Goal: Task Accomplishment & Management: Use online tool/utility

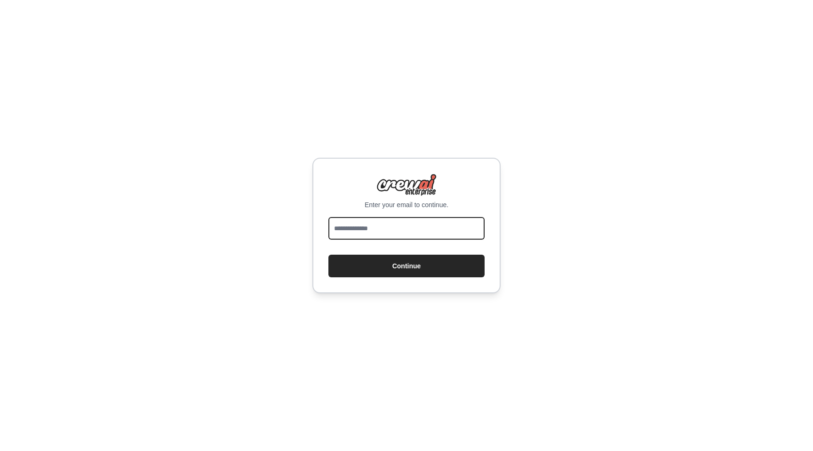
click at [386, 220] on input "email" at bounding box center [407, 228] width 156 height 23
type input "**********"
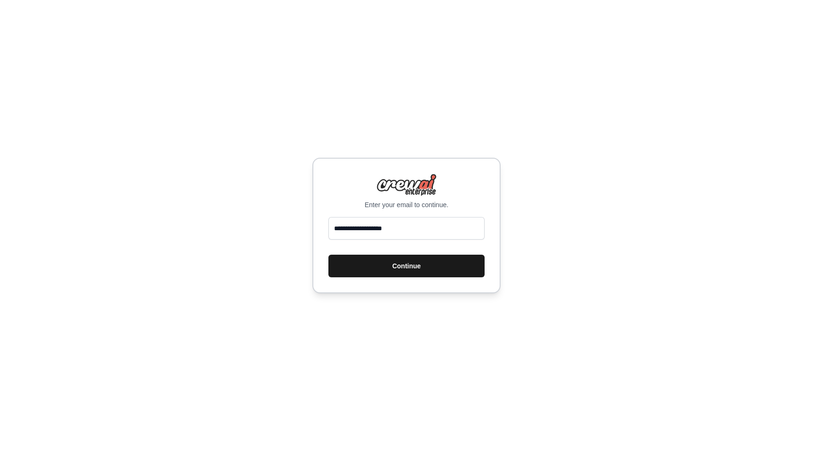
click at [377, 270] on button "Continue" at bounding box center [407, 266] width 156 height 23
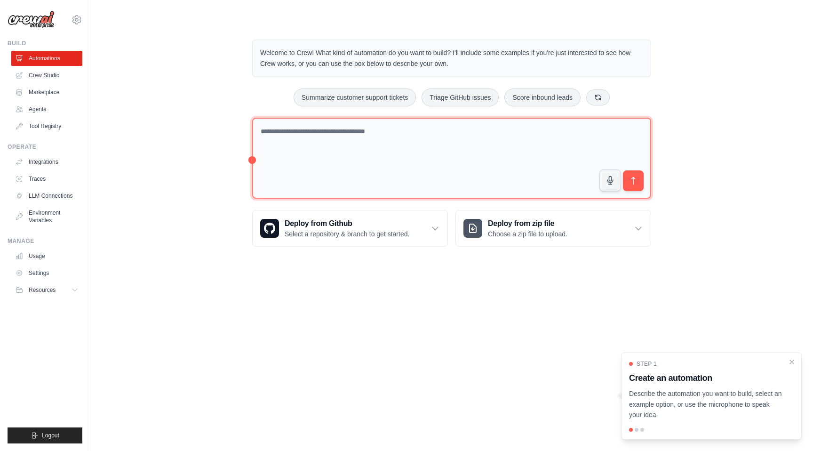
click at [410, 154] on textarea at bounding box center [451, 158] width 399 height 81
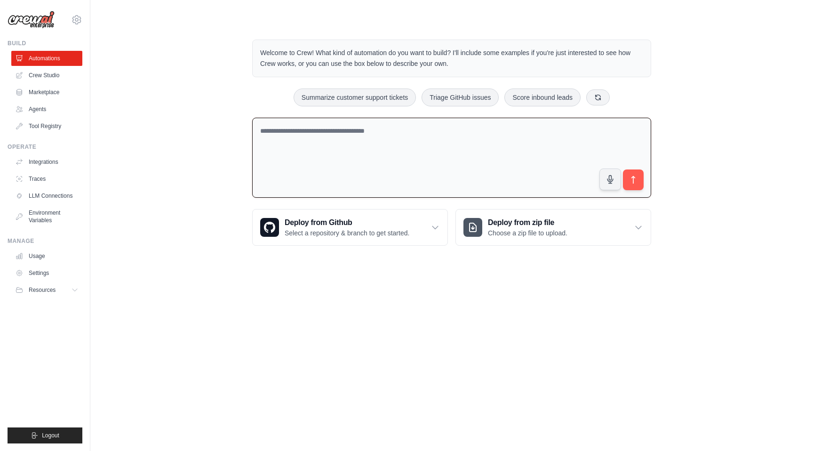
click at [379, 166] on textarea at bounding box center [451, 158] width 399 height 80
type textarea "*"
type textarea "**********"
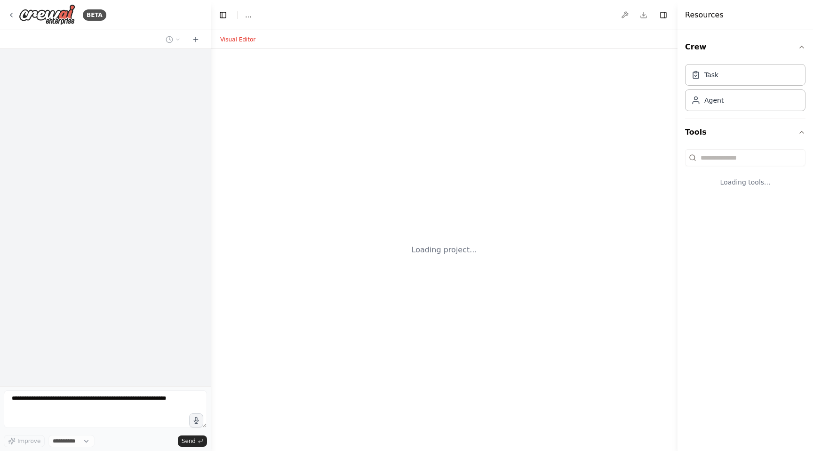
select select "****"
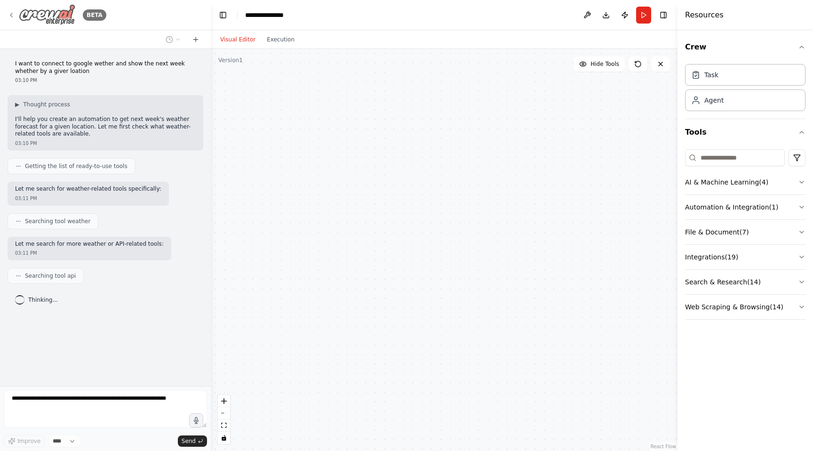
click at [12, 12] on icon at bounding box center [12, 15] width 8 height 8
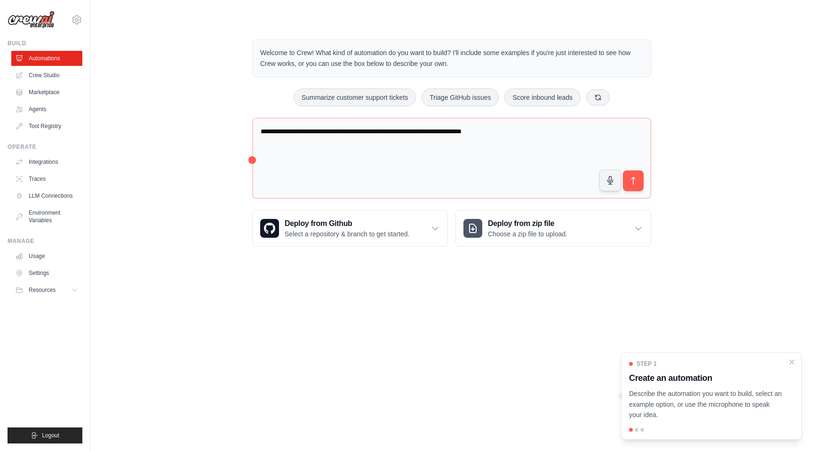
click at [151, 145] on div "**********" at bounding box center [451, 142] width 693 height 237
click at [636, 181] on icon "submit" at bounding box center [634, 181] width 10 height 10
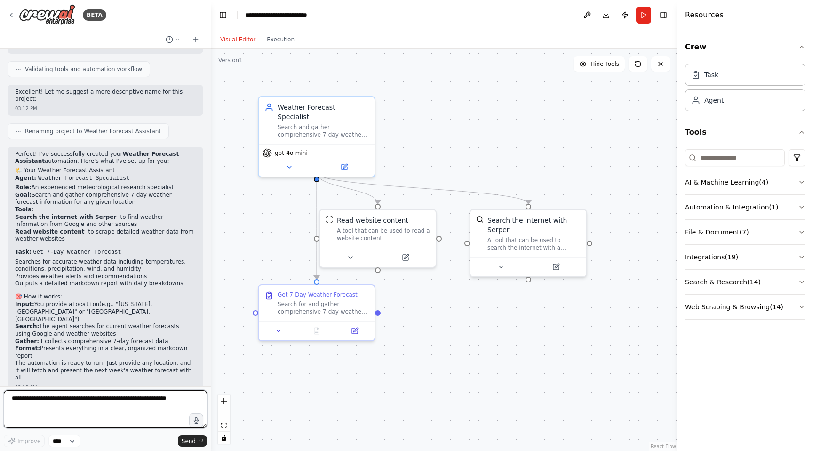
scroll to position [656, 0]
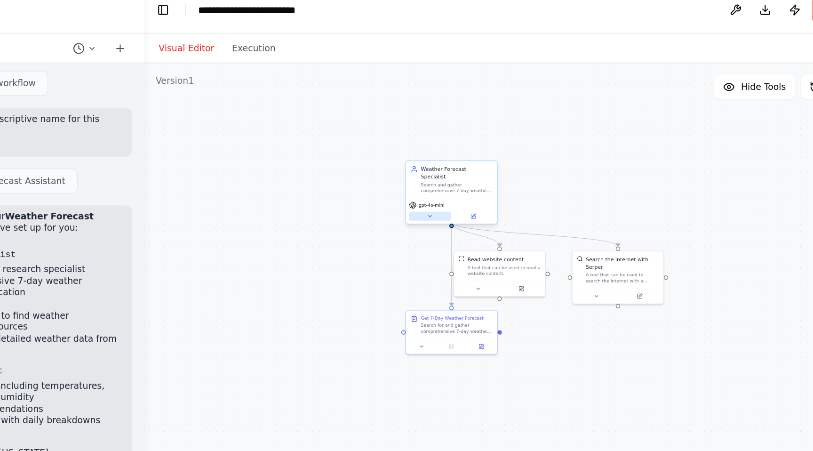
click at [394, 144] on button at bounding box center [392, 147] width 27 height 6
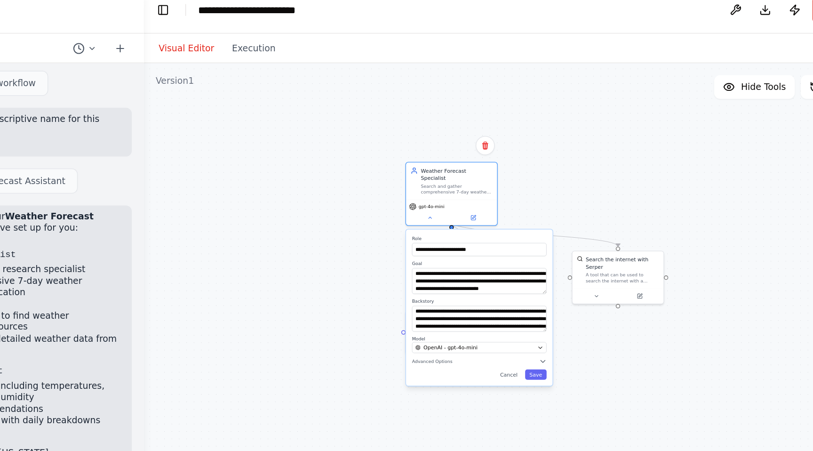
click at [363, 154] on div ".deletable-edge-delete-btn { width: 20px; height: 20px; border: 0px solid #ffff…" at bounding box center [444, 250] width 467 height 402
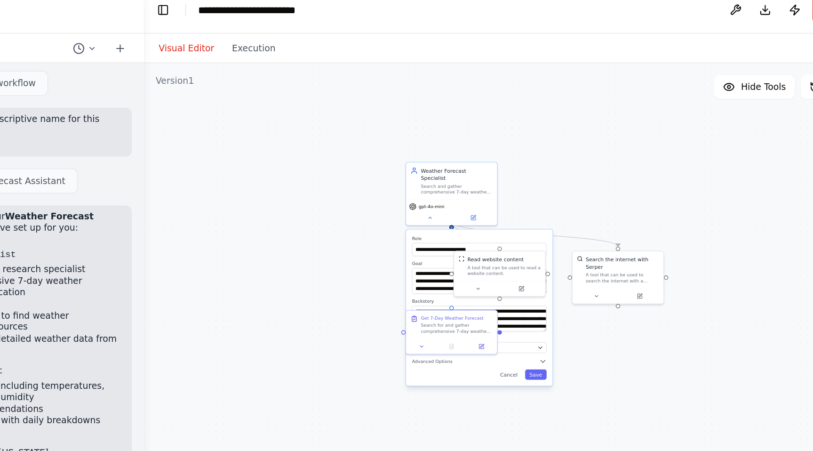
click at [356, 154] on div ".deletable-edge-delete-btn { width: 20px; height: 20px; border: 0px solid #ffff…" at bounding box center [444, 250] width 467 height 402
click at [528, 73] on div ".deletable-edge-delete-btn { width: 20px; height: 20px; border: 0px solid #ffff…" at bounding box center [444, 250] width 467 height 402
click at [515, 235] on div ".deletable-edge-delete-btn { width: 20px; height: 20px; border: 0px solid #ffff…" at bounding box center [444, 250] width 467 height 402
click at [460, 244] on button "Save" at bounding box center [460, 247] width 14 height 7
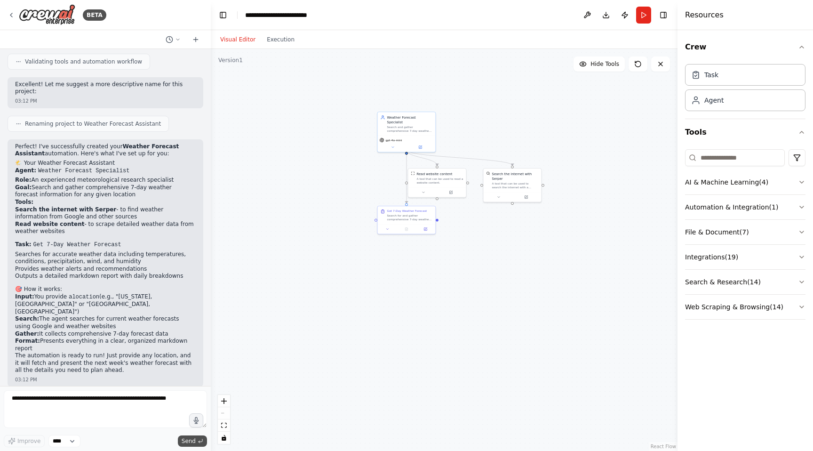
click at [190, 443] on span "Send" at bounding box center [189, 441] width 14 height 8
click at [193, 438] on span "Send" at bounding box center [189, 441] width 14 height 8
click at [296, 374] on div ".deletable-edge-delete-btn { width: 20px; height: 20px; border: 0px solid #ffff…" at bounding box center [444, 250] width 467 height 402
click at [644, 11] on button "Run" at bounding box center [643, 15] width 15 height 17
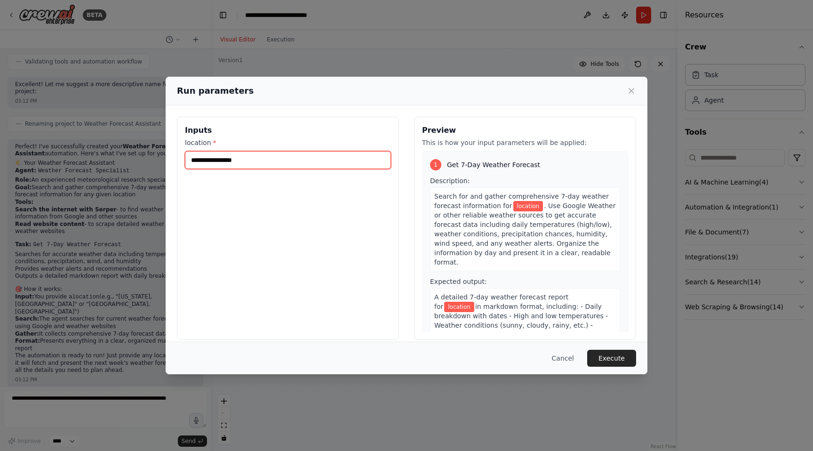
click at [290, 166] on input "location *" at bounding box center [288, 160] width 206 height 18
type input "*"
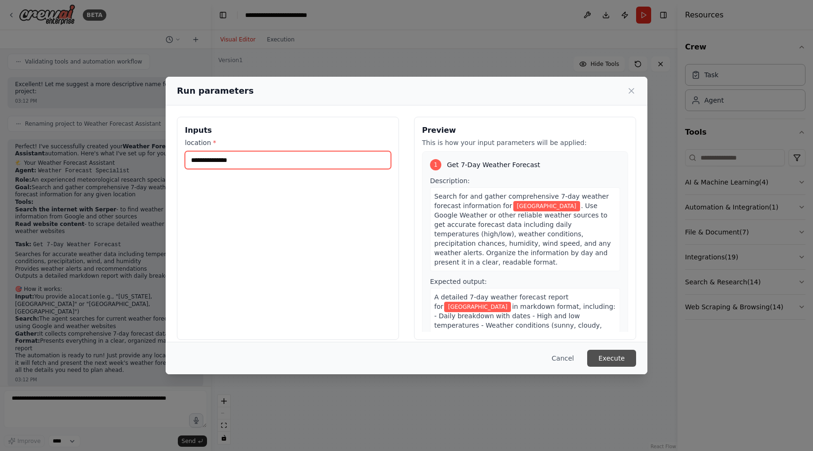
type input "**********"
click at [614, 357] on button "Execute" at bounding box center [612, 358] width 49 height 17
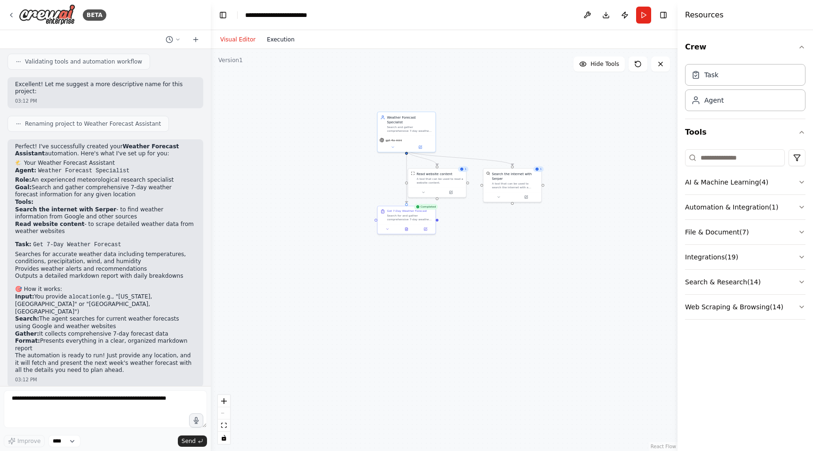
click at [280, 43] on button "Execution" at bounding box center [280, 39] width 39 height 11
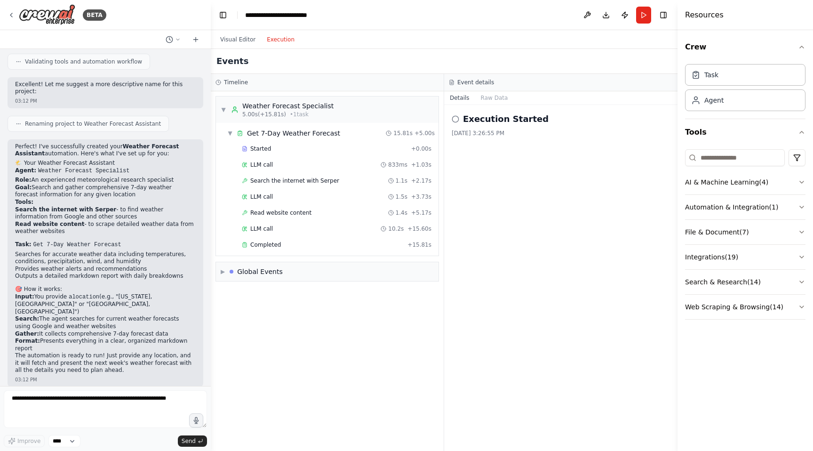
click at [476, 121] on h2 "Execution Started" at bounding box center [506, 119] width 86 height 13
click at [452, 117] on icon at bounding box center [456, 119] width 8 height 8
click at [454, 119] on icon at bounding box center [456, 119] width 8 height 8
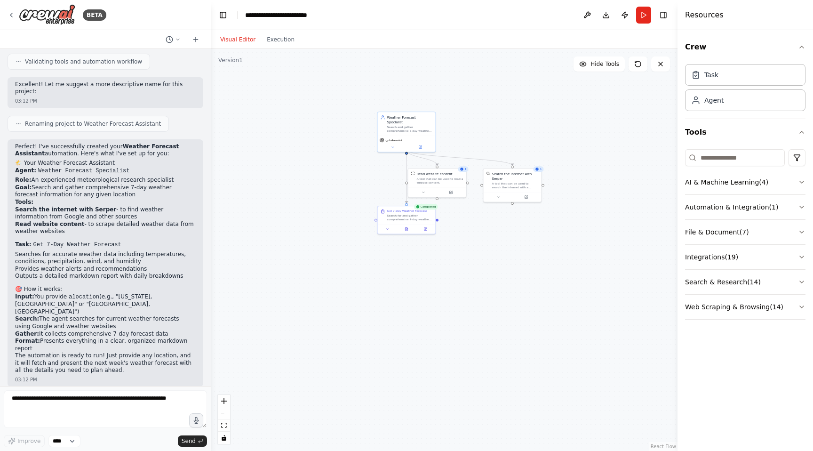
click at [241, 39] on button "Visual Editor" at bounding box center [238, 39] width 47 height 11
click at [643, 14] on button "Run" at bounding box center [643, 15] width 15 height 17
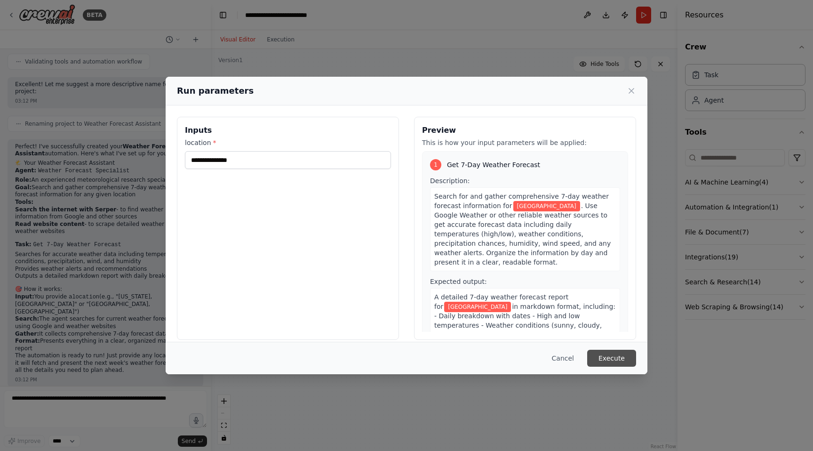
click at [616, 359] on button "Execute" at bounding box center [612, 358] width 49 height 17
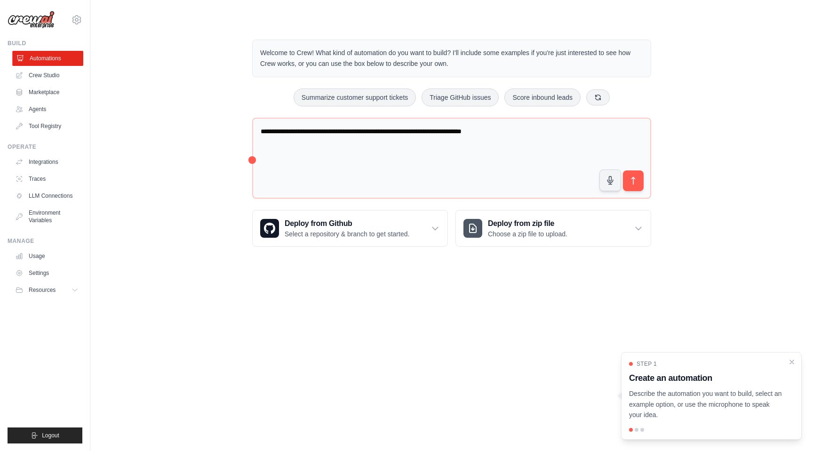
click at [37, 62] on link "Automations" at bounding box center [47, 58] width 71 height 15
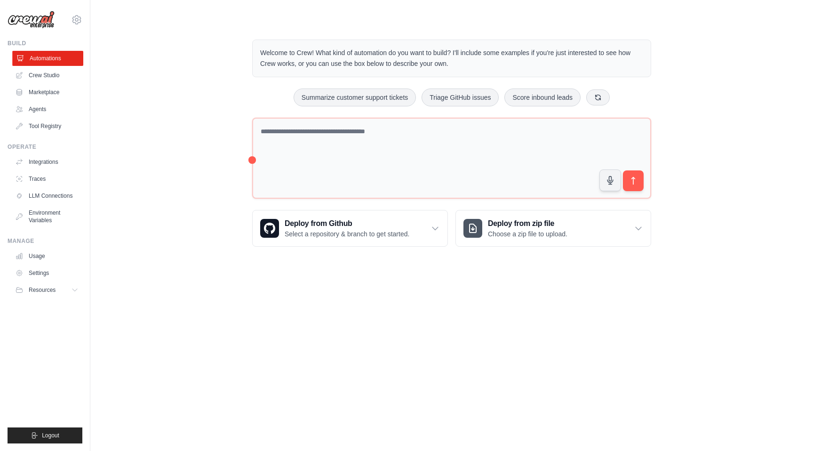
click at [42, 60] on link "Automations" at bounding box center [47, 58] width 71 height 15
click at [41, 23] on img at bounding box center [31, 20] width 47 height 18
click at [28, 18] on img at bounding box center [31, 20] width 47 height 18
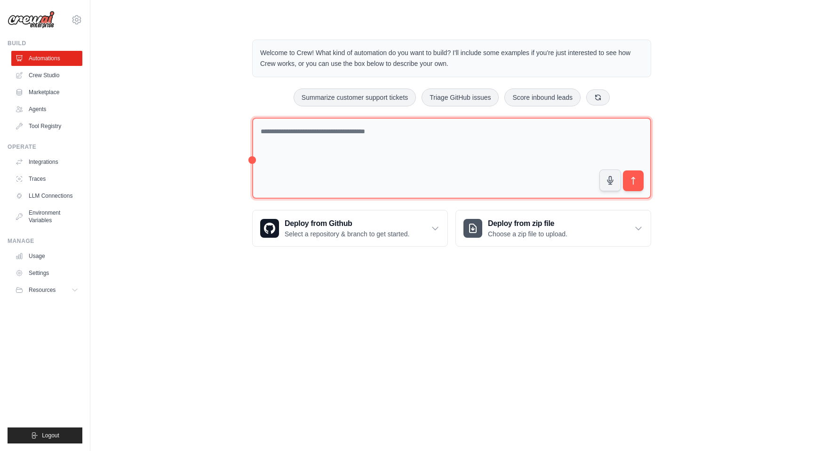
click at [353, 139] on textarea at bounding box center [451, 158] width 399 height 81
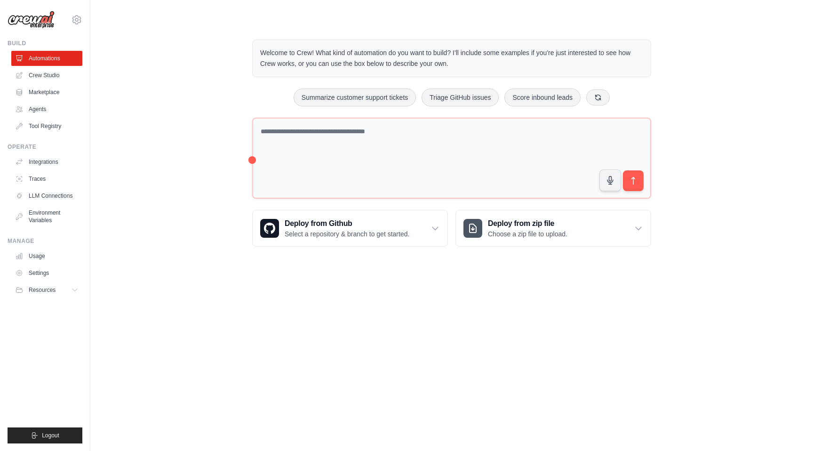
click at [724, 59] on div "Welcome to Crew! What kind of automation do you want to build? I'll include som…" at bounding box center [451, 142] width 693 height 237
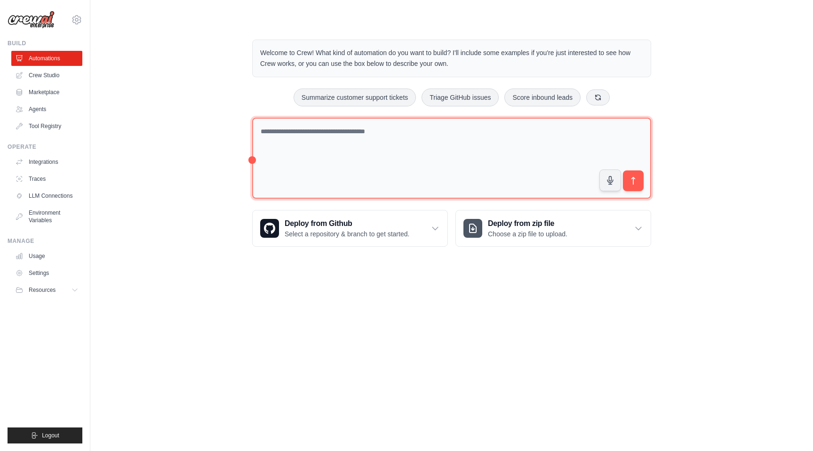
click at [404, 157] on textarea at bounding box center [451, 158] width 399 height 81
type textarea "*"
type textarea "**********"
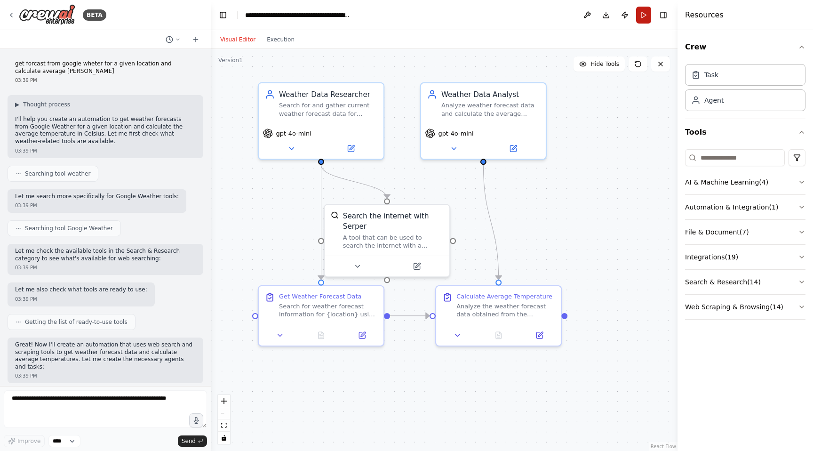
click at [644, 15] on button "Run" at bounding box center [643, 15] width 15 height 17
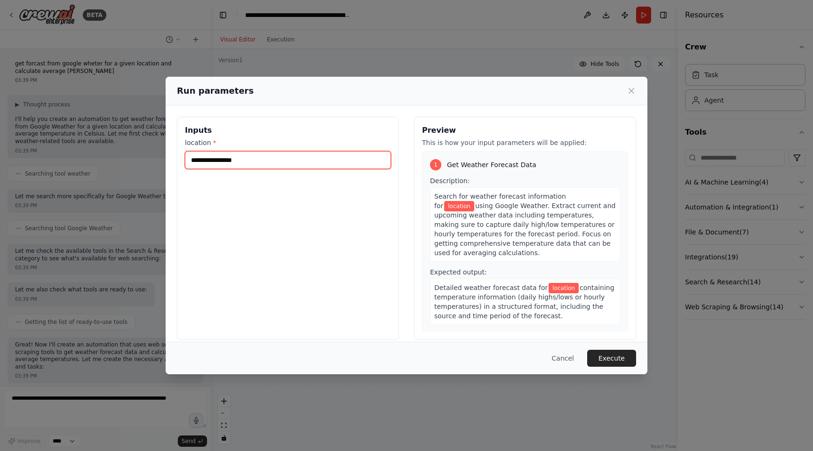
click at [291, 160] on input "location *" at bounding box center [288, 160] width 206 height 18
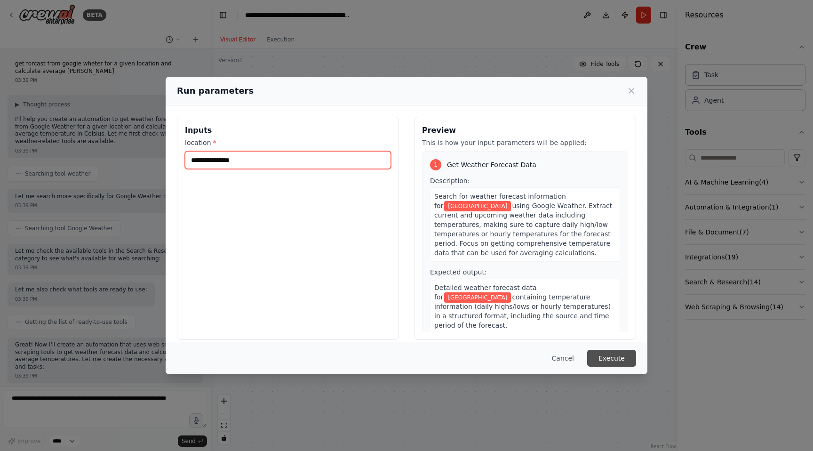
type input "**********"
click at [601, 354] on button "Execute" at bounding box center [612, 358] width 49 height 17
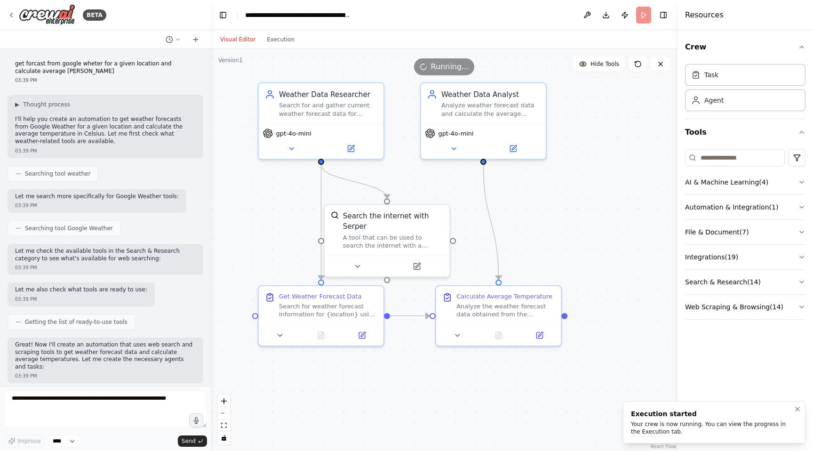
click at [708, 429] on div "Your crew is now running. You can view the progress in the Execution tab." at bounding box center [712, 427] width 163 height 15
click at [292, 45] on div "Visual Editor Execution" at bounding box center [258, 39] width 86 height 19
click at [283, 40] on button "Execution" at bounding box center [280, 39] width 39 height 11
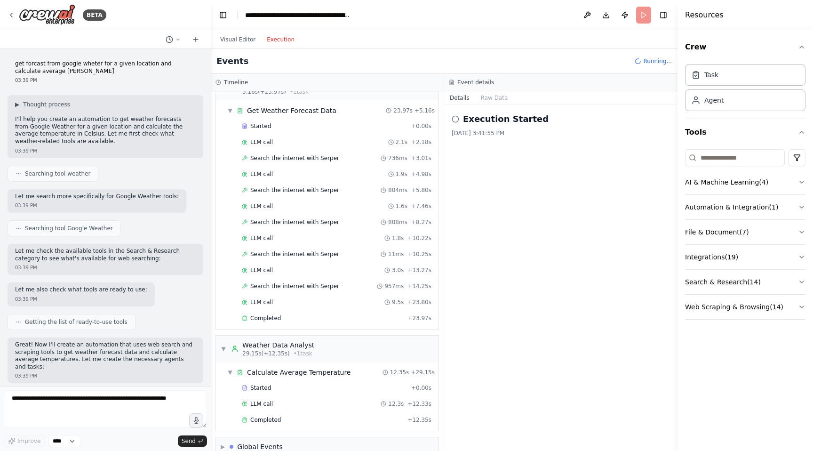
scroll to position [39, 0]
